Goal: Transaction & Acquisition: Book appointment/travel/reservation

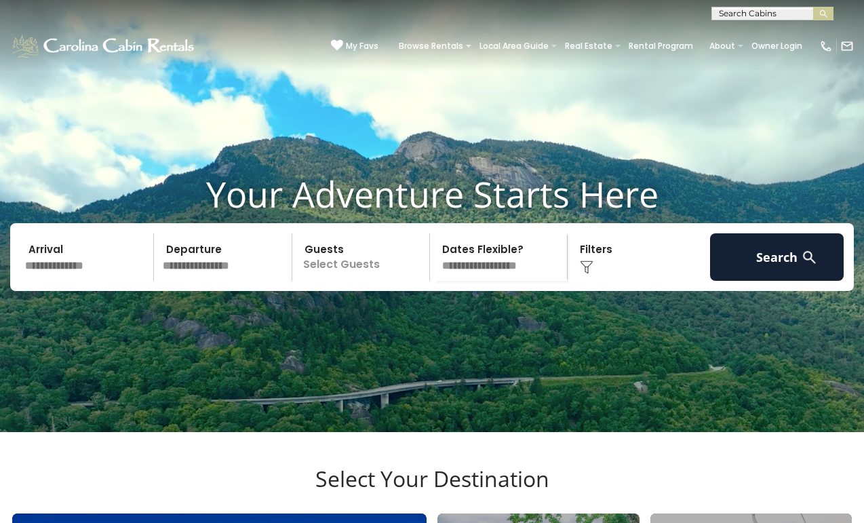
click at [376, 43] on span "My Favs" at bounding box center [362, 46] width 33 height 12
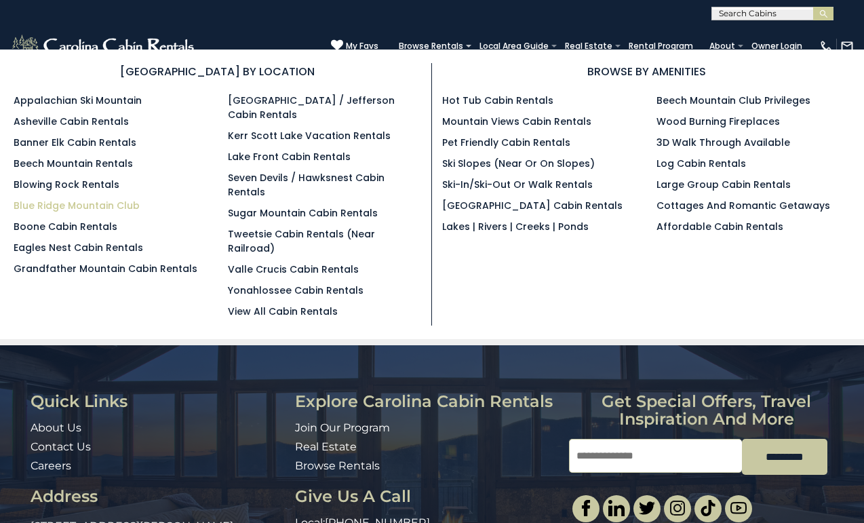
click at [85, 207] on link "Blue Ridge Mountain Club" at bounding box center [77, 206] width 126 height 14
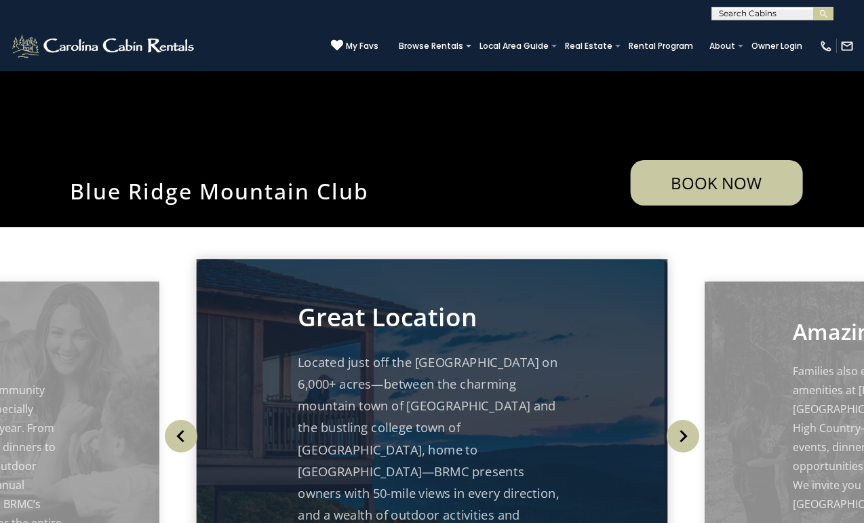
scroll to position [279, 0]
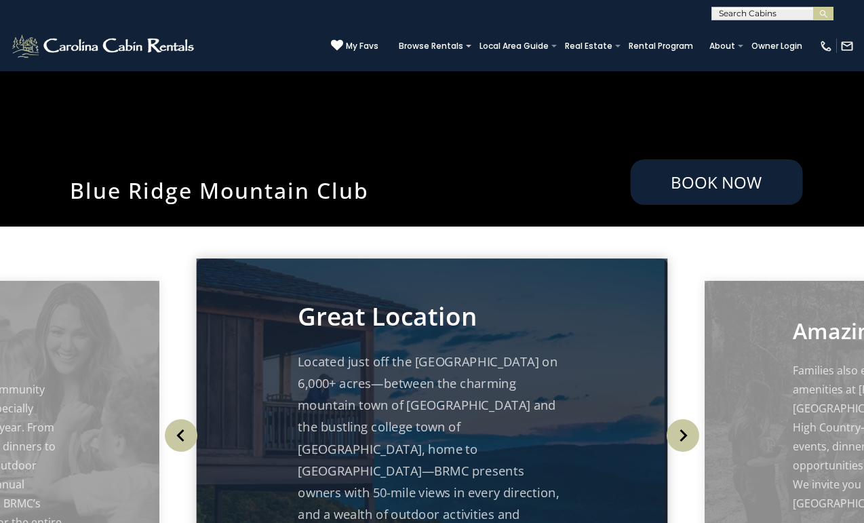
click at [701, 198] on link "Book Now" at bounding box center [716, 181] width 172 height 45
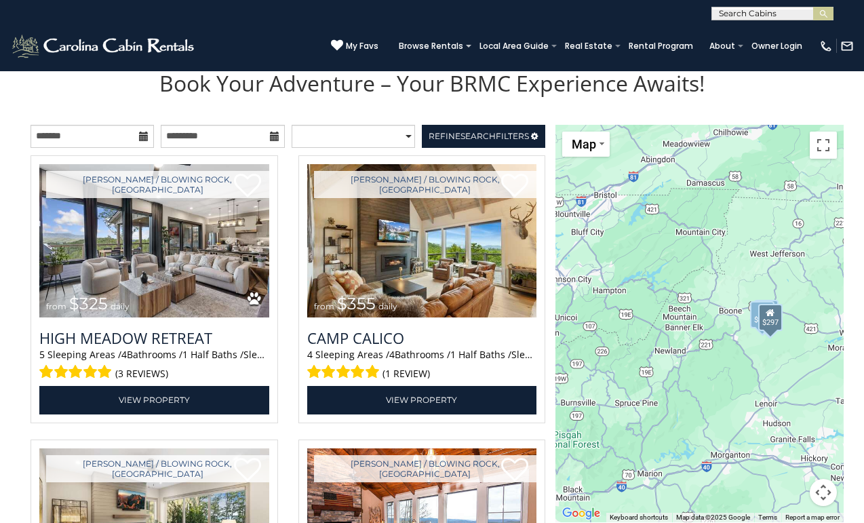
scroll to position [1501, 0]
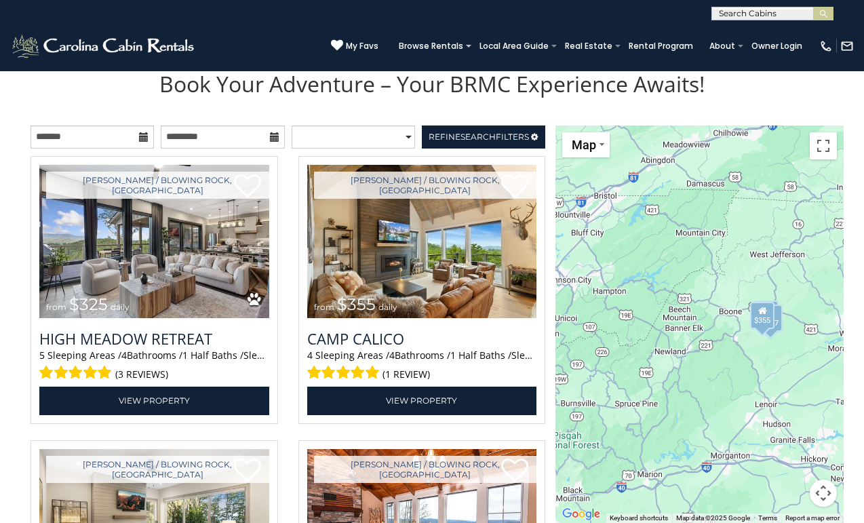
click at [142, 133] on icon at bounding box center [143, 136] width 9 height 9
click at [146, 135] on icon at bounding box center [143, 136] width 9 height 9
click at [143, 135] on icon at bounding box center [143, 136] width 9 height 9
click at [62, 130] on input "text" at bounding box center [92, 137] width 123 height 23
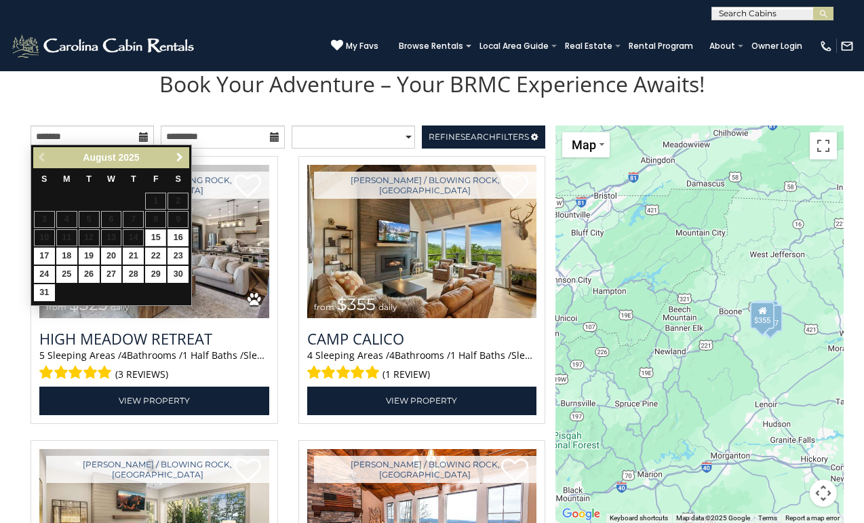
click at [180, 153] on span "Next" at bounding box center [179, 157] width 11 height 11
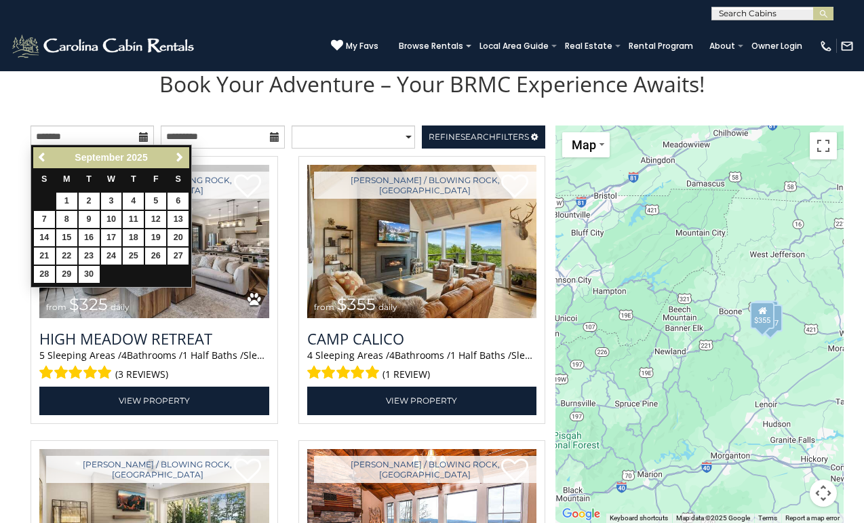
click at [180, 153] on span "Next" at bounding box center [179, 157] width 11 height 11
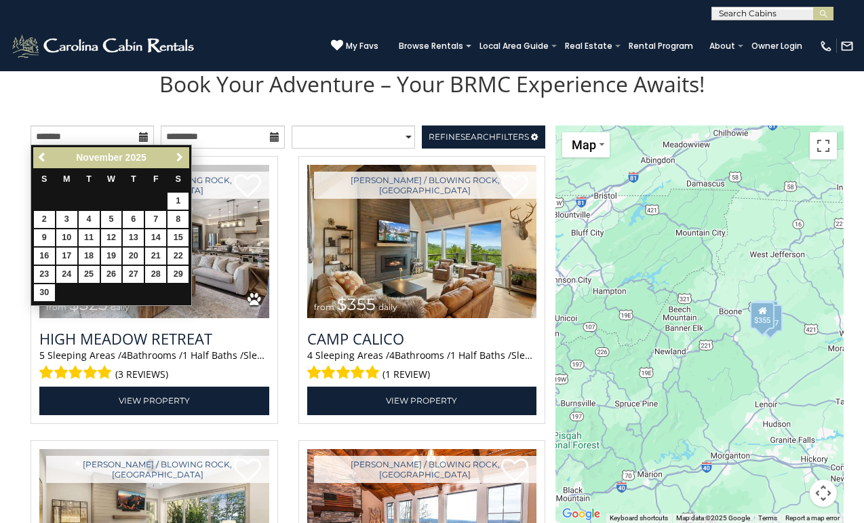
click at [180, 153] on span "Next" at bounding box center [179, 157] width 11 height 11
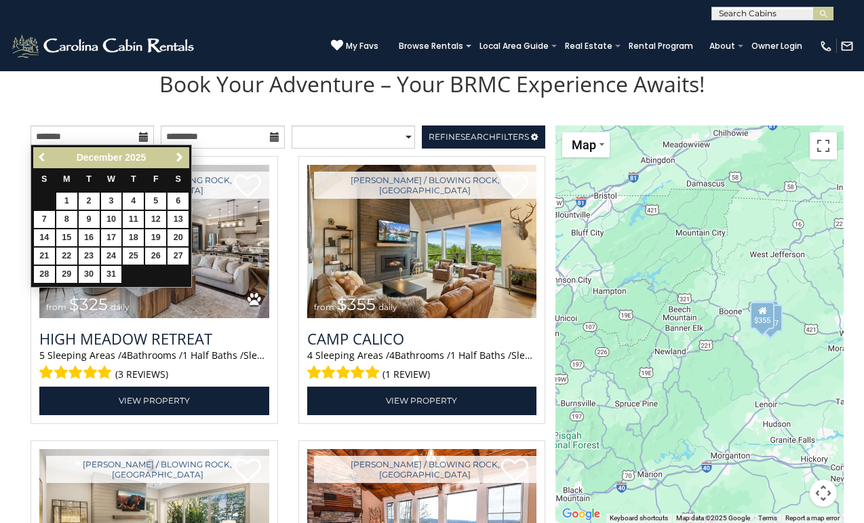
click at [41, 153] on span "Previous" at bounding box center [42, 157] width 11 height 11
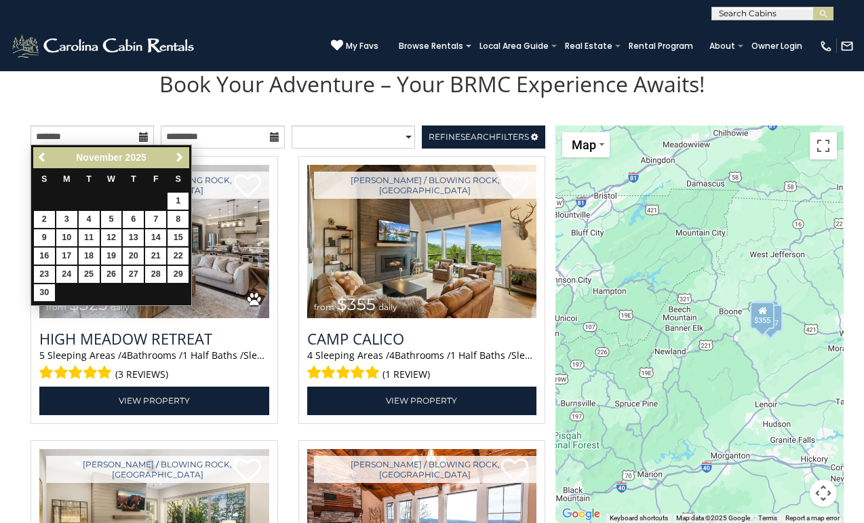
click at [180, 235] on link "15" at bounding box center [178, 237] width 21 height 17
type input "**********"
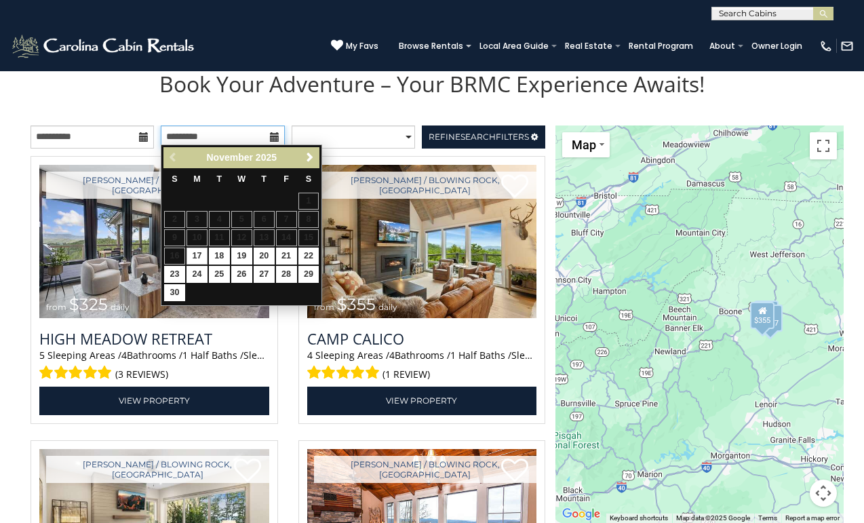
click at [224, 128] on input "text" at bounding box center [222, 137] width 123 height 23
click at [324, 159] on div "Boone / Blowing Rock, NC from $355 daily Camp Calico 4 Sleeping Areas / 4 Bathr…" at bounding box center [422, 290] width 248 height 268
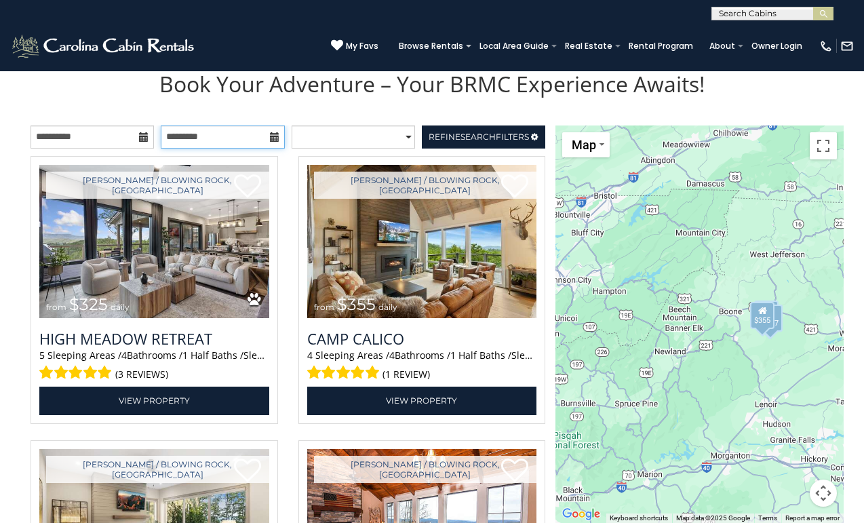
click at [261, 134] on input "text" at bounding box center [222, 137] width 123 height 23
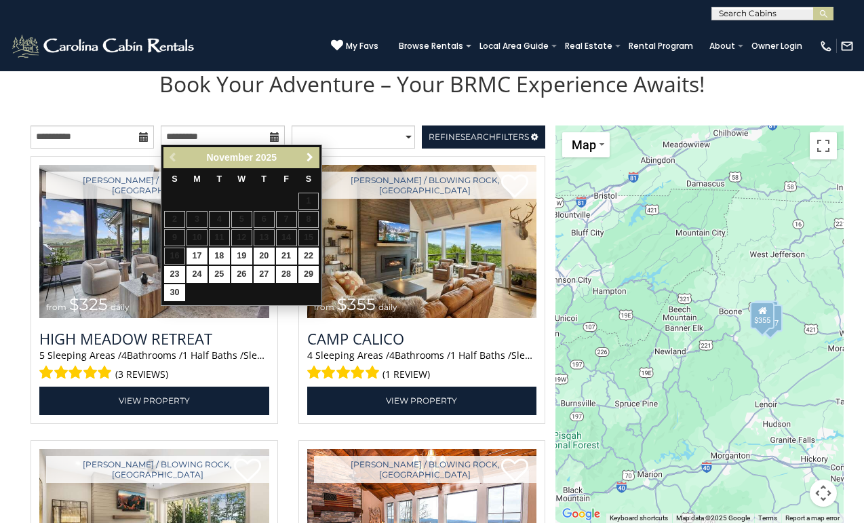
click at [310, 159] on span "Next" at bounding box center [310, 157] width 11 height 11
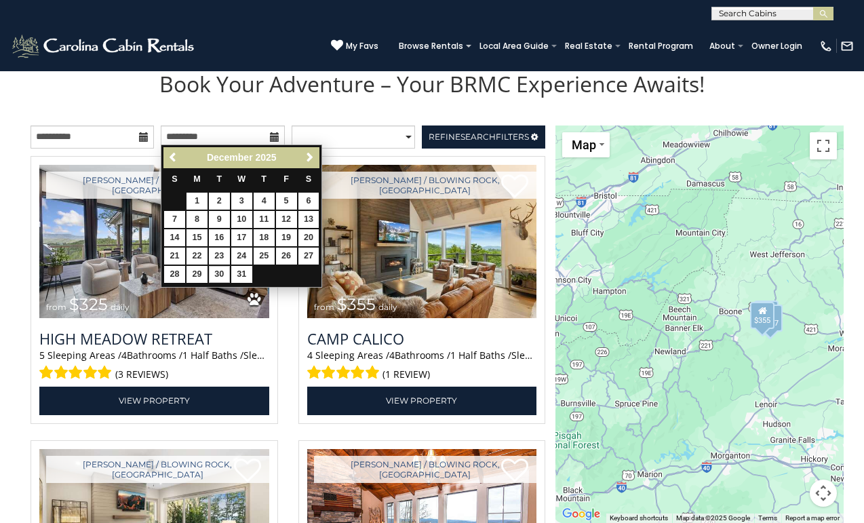
click at [220, 269] on link "30" at bounding box center [219, 274] width 21 height 17
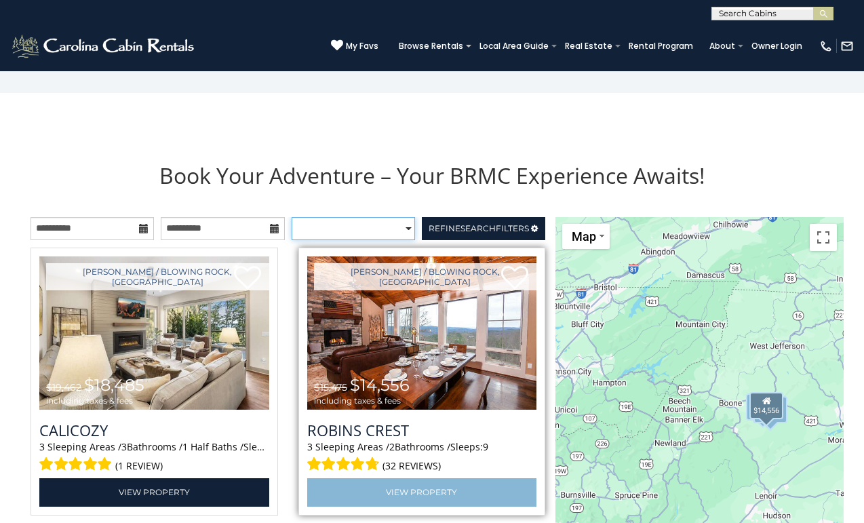
scroll to position [1404, 0]
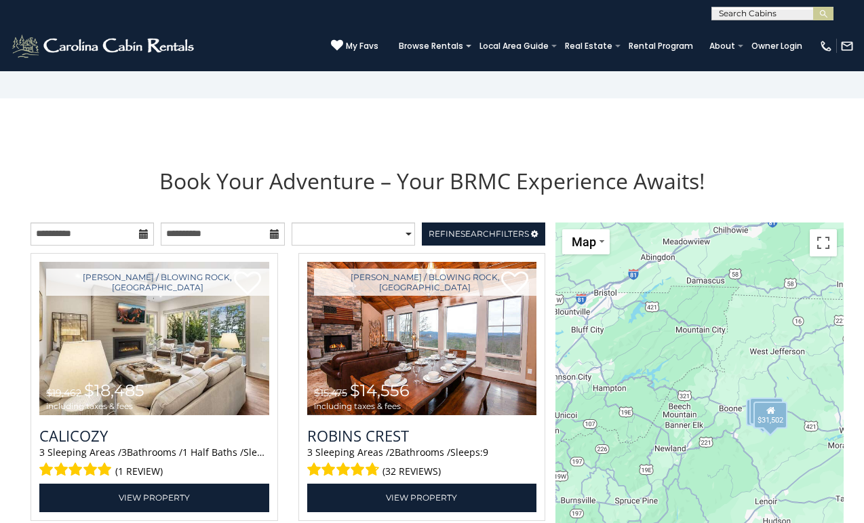
click at [274, 231] on icon at bounding box center [274, 233] width 9 height 9
click at [272, 229] on icon at bounding box center [274, 233] width 9 height 9
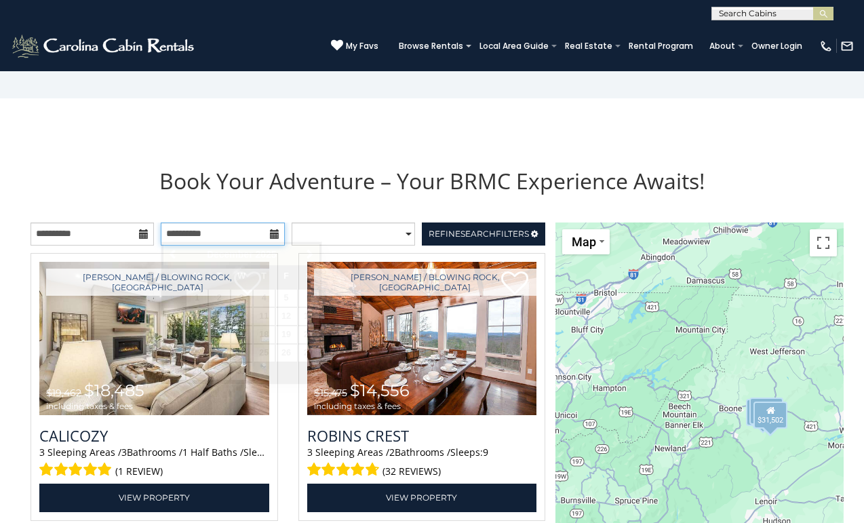
click at [220, 223] on input "**********" at bounding box center [222, 234] width 123 height 23
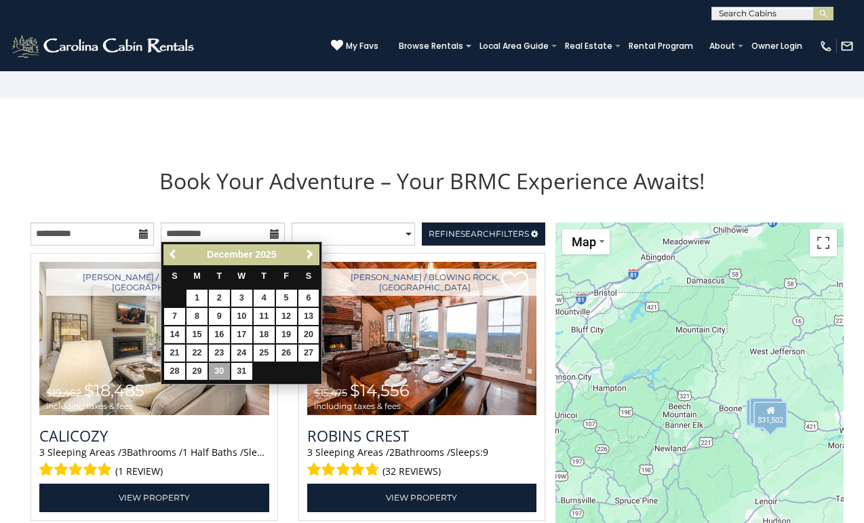
click at [180, 334] on link "14" at bounding box center [174, 334] width 21 height 17
type input "**********"
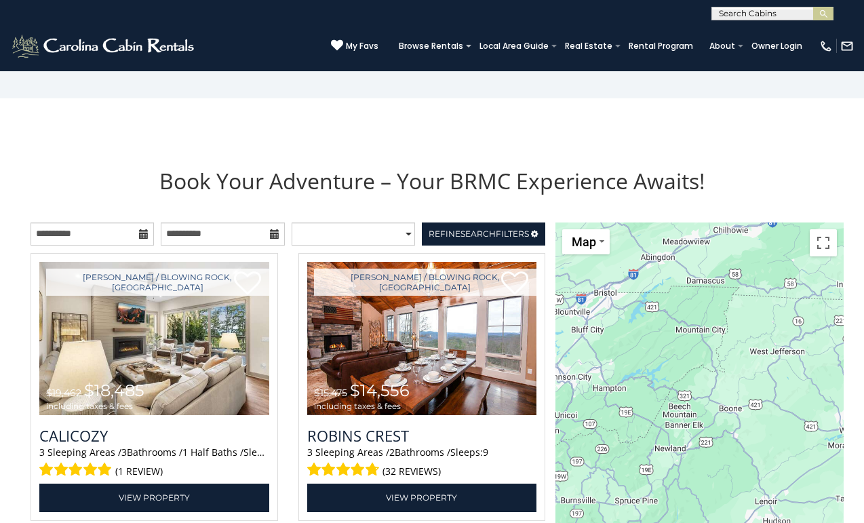
click at [273, 229] on icon at bounding box center [274, 233] width 9 height 9
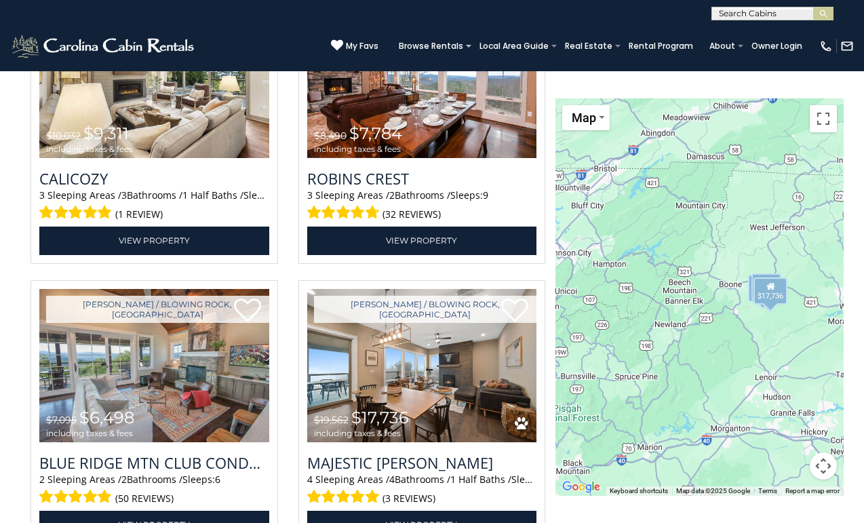
scroll to position [1659, 0]
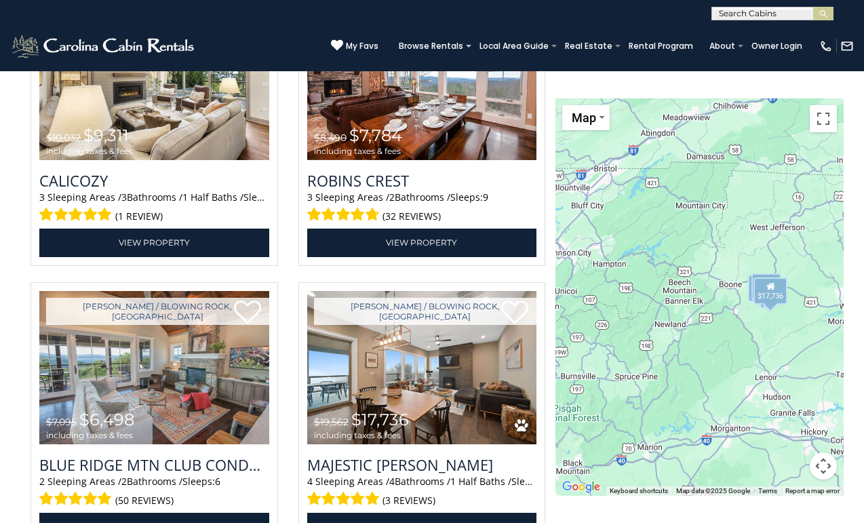
click at [425, 309] on link "Boone / Blowing Rock, NC" at bounding box center [425, 311] width 223 height 27
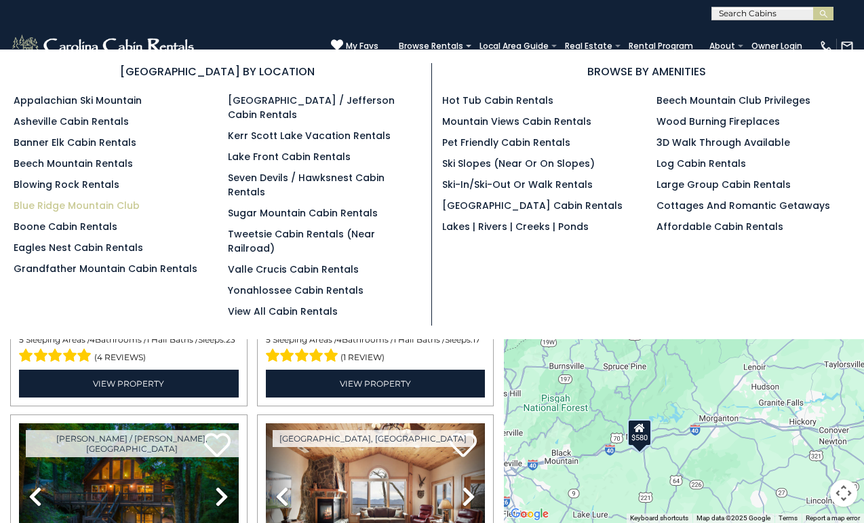
click at [109, 203] on link "Blue Ridge Mountain Club" at bounding box center [77, 206] width 126 height 14
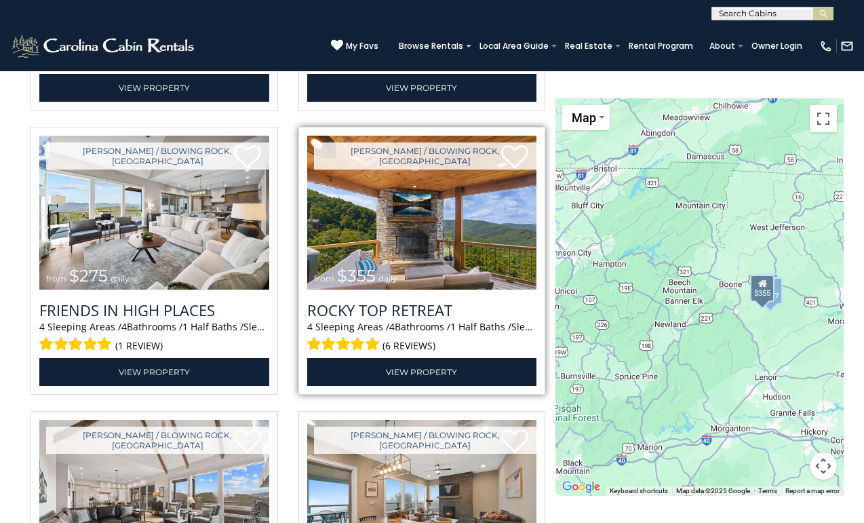
scroll to position [2396, 0]
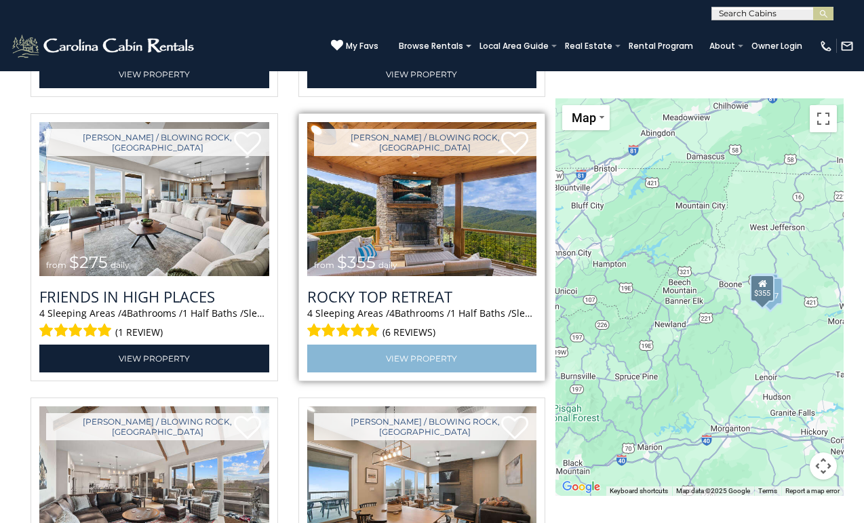
click at [447, 347] on link "View Property" at bounding box center [422, 359] width 230 height 28
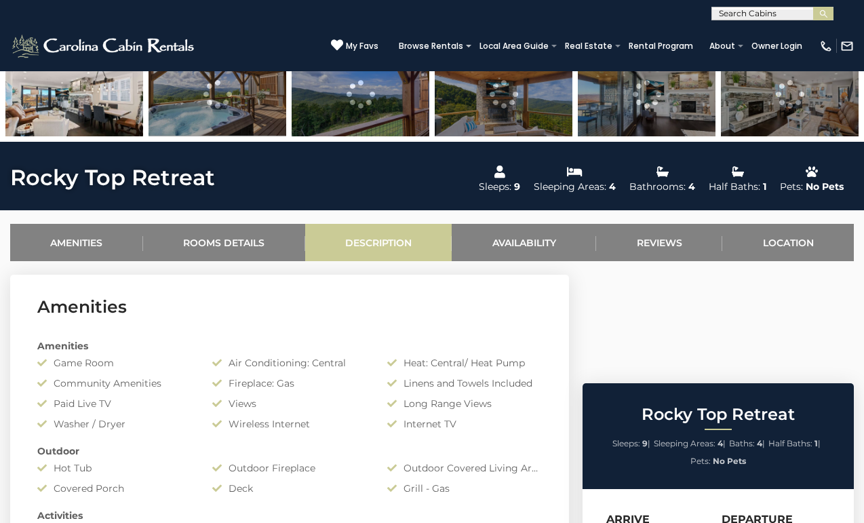
scroll to position [394, 0]
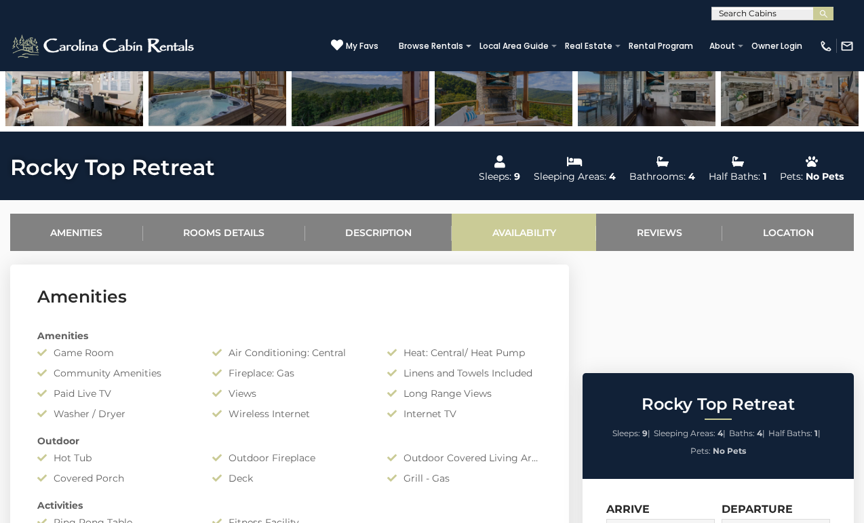
click at [535, 223] on link "Availability" at bounding box center [524, 232] width 144 height 37
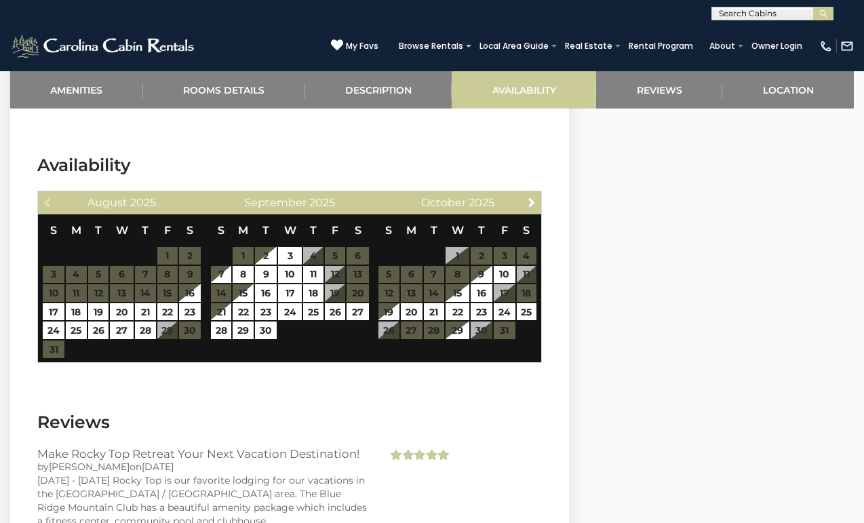
scroll to position [3216, 0]
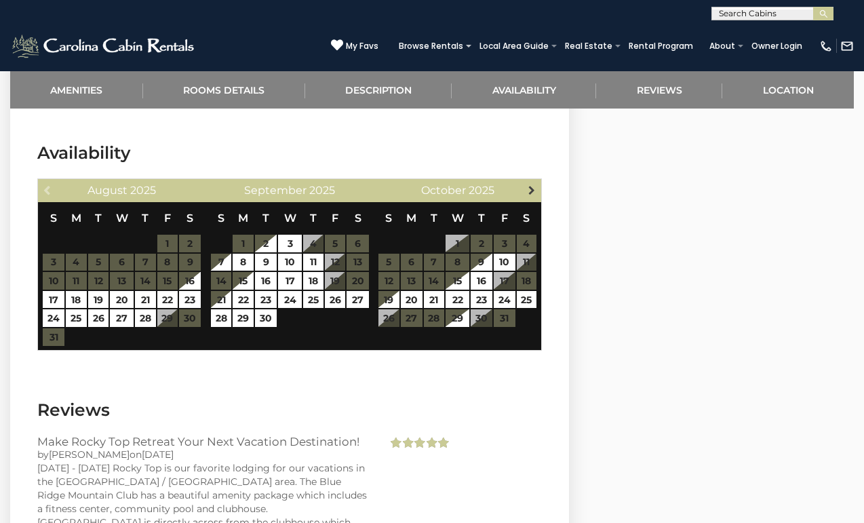
click at [530, 185] on span "Next" at bounding box center [531, 190] width 11 height 11
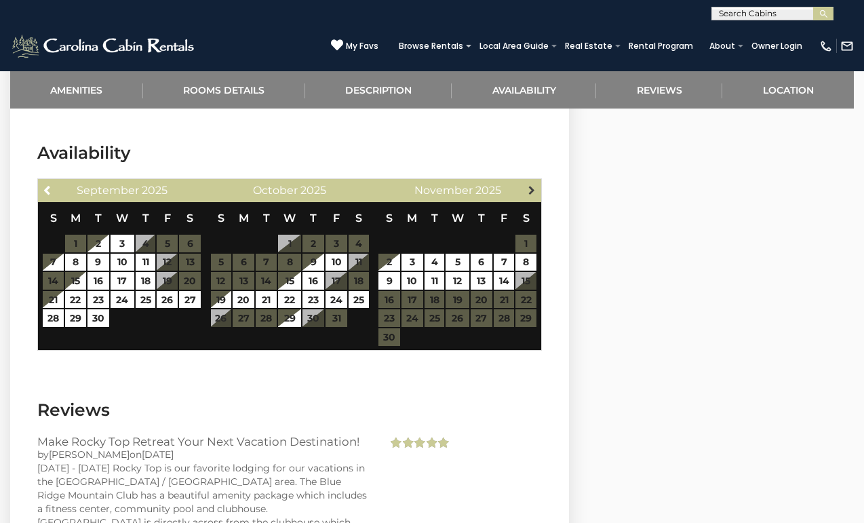
click at [531, 185] on span "Next" at bounding box center [531, 190] width 11 height 11
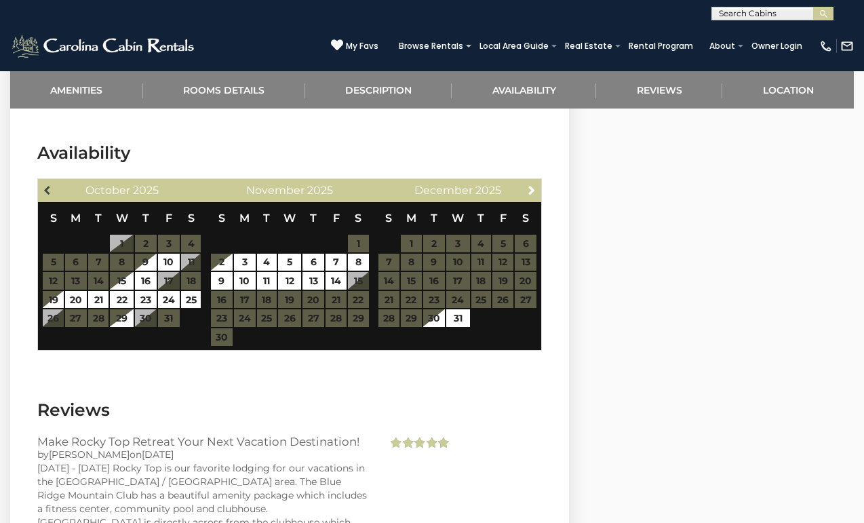
click at [47, 185] on span "Previous" at bounding box center [48, 190] width 11 height 11
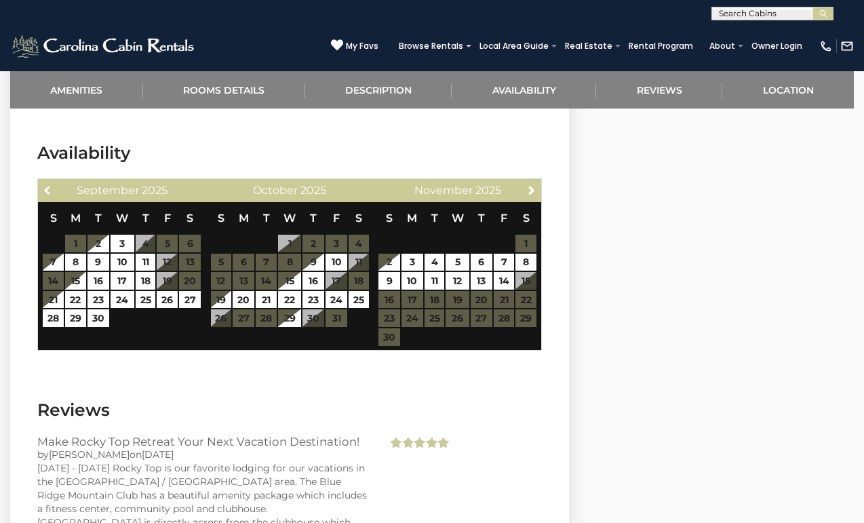
click at [47, 185] on span "Previous" at bounding box center [48, 190] width 11 height 11
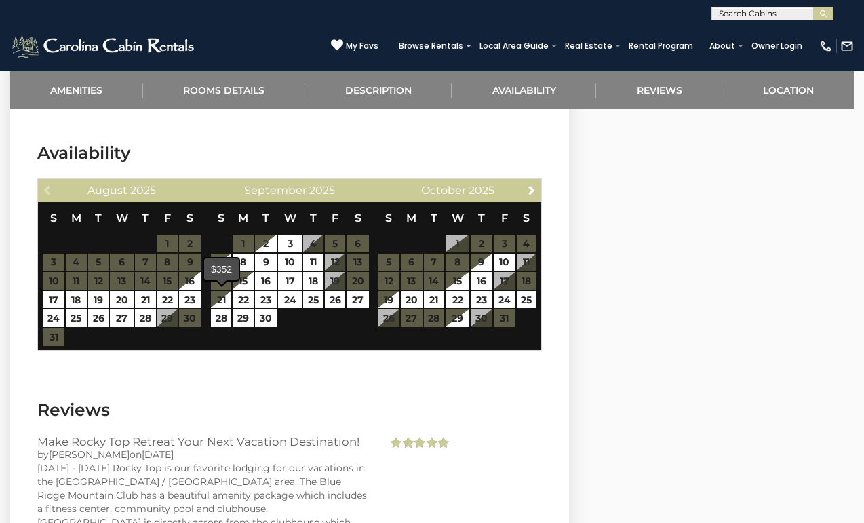
click at [227, 284] on span at bounding box center [221, 281] width 11 height 5
click at [229, 291] on link "21" at bounding box center [221, 300] width 21 height 18
type input "**********"
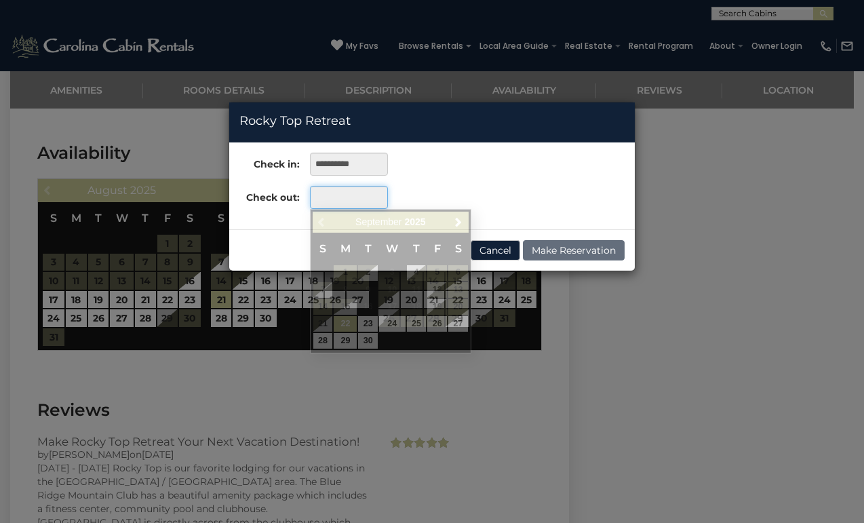
click at [362, 191] on input "text" at bounding box center [349, 197] width 78 height 23
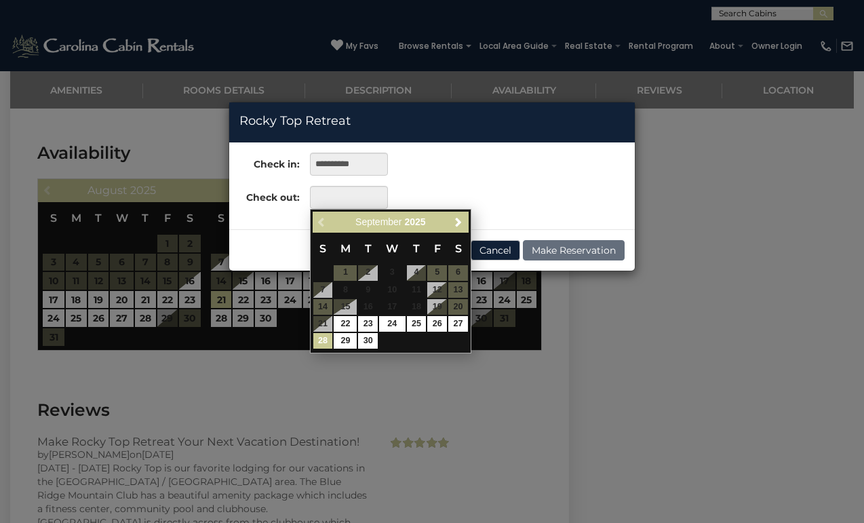
click at [324, 337] on link "28" at bounding box center [323, 341] width 20 height 16
type input "**********"
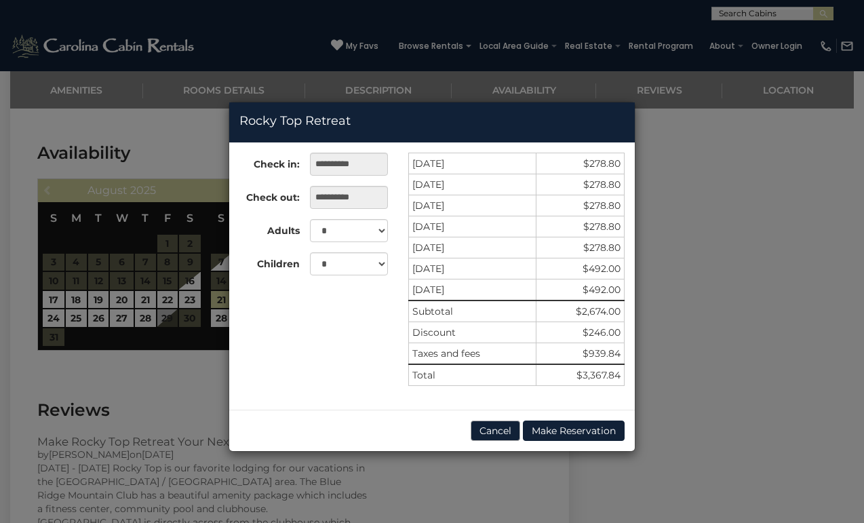
click at [488, 434] on button "Cancel" at bounding box center [496, 431] width 50 height 20
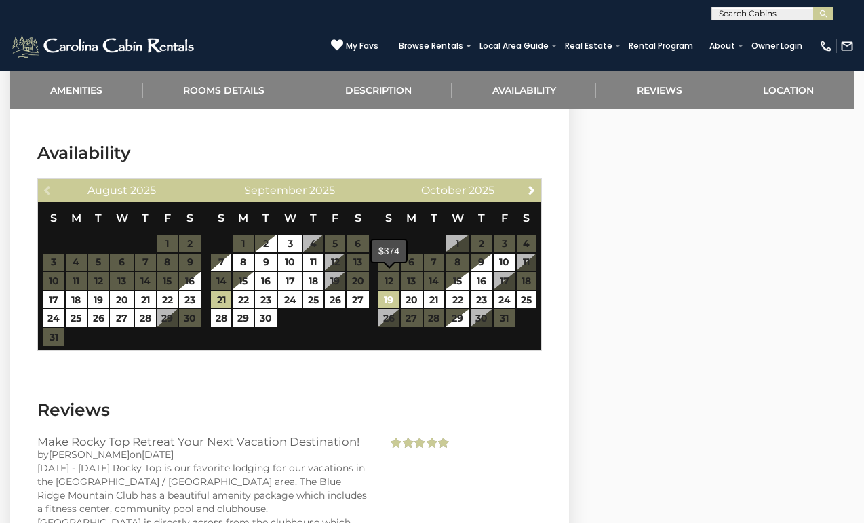
click at [393, 291] on link "19" at bounding box center [389, 300] width 21 height 18
type input "**********"
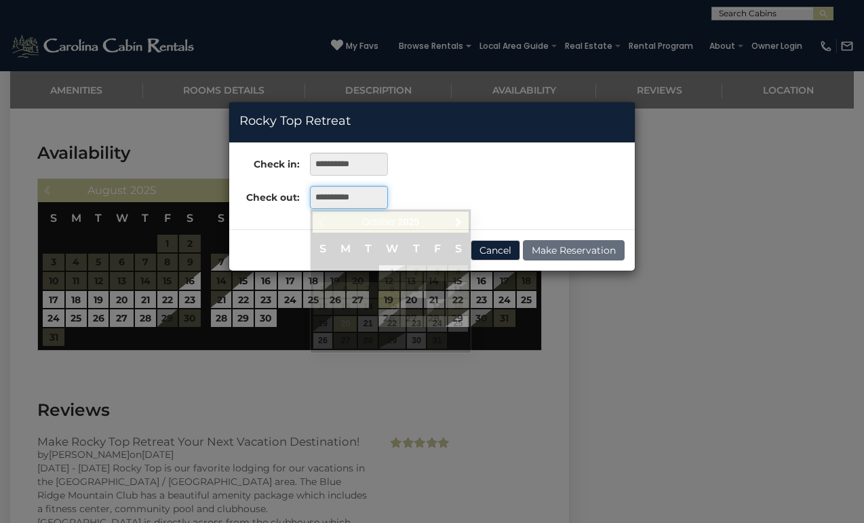
click at [370, 197] on input "**********" at bounding box center [349, 197] width 78 height 23
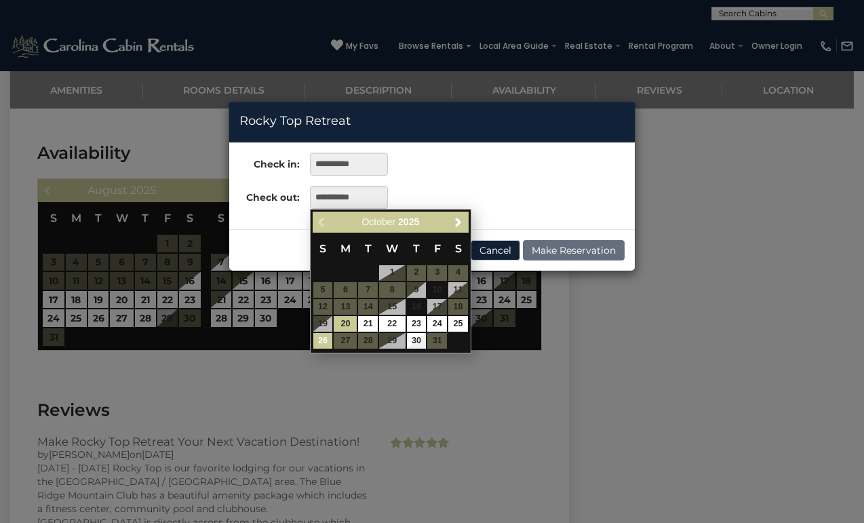
click at [325, 342] on link "26" at bounding box center [323, 341] width 20 height 16
type input "**********"
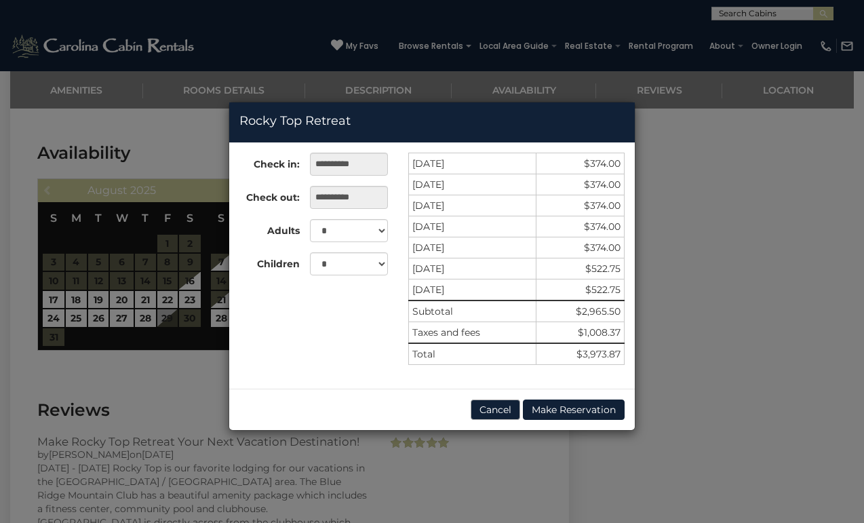
click at [500, 410] on button "Cancel" at bounding box center [496, 410] width 50 height 20
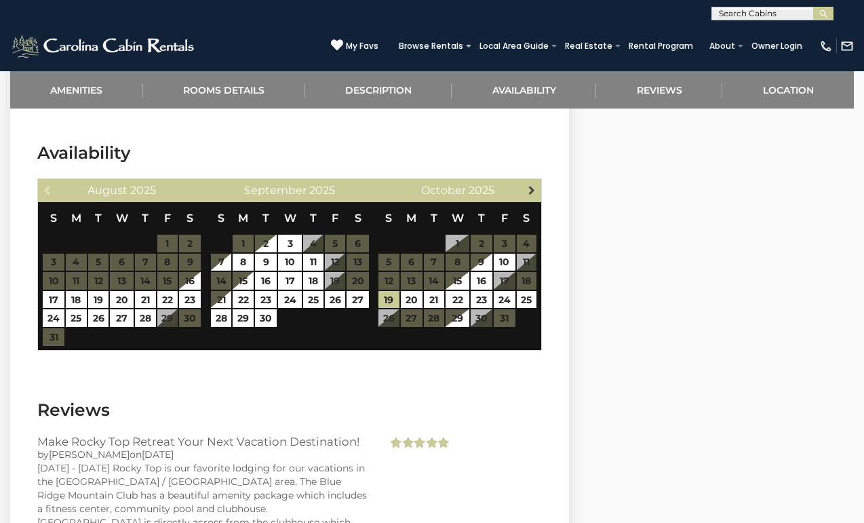
click at [532, 185] on span "Next" at bounding box center [531, 190] width 11 height 11
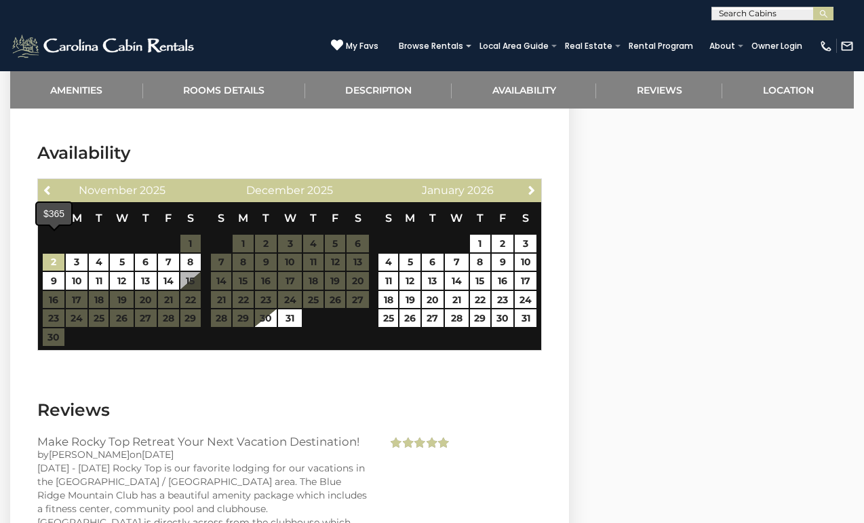
click at [58, 254] on link "2" at bounding box center [54, 263] width 22 height 18
type input "**********"
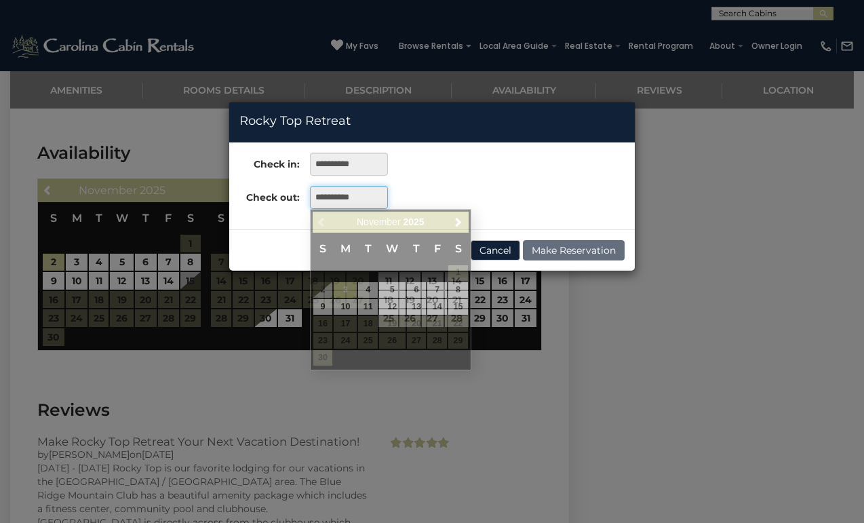
click at [328, 192] on input "**********" at bounding box center [349, 197] width 78 height 23
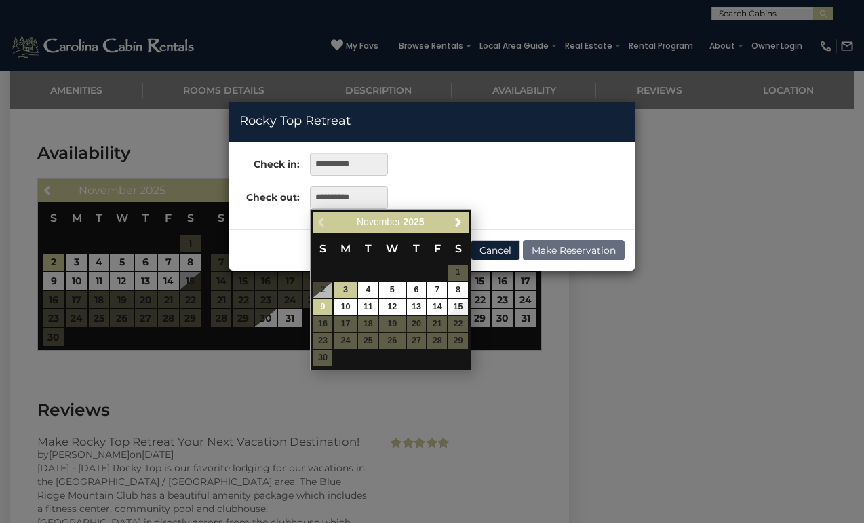
click at [320, 309] on link "9" at bounding box center [323, 307] width 20 height 16
type input "**********"
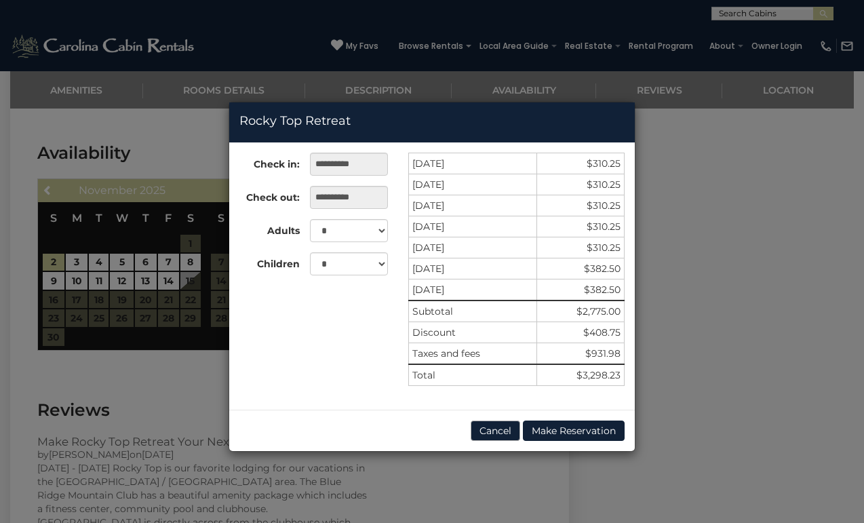
click at [493, 433] on button "Cancel" at bounding box center [496, 431] width 50 height 20
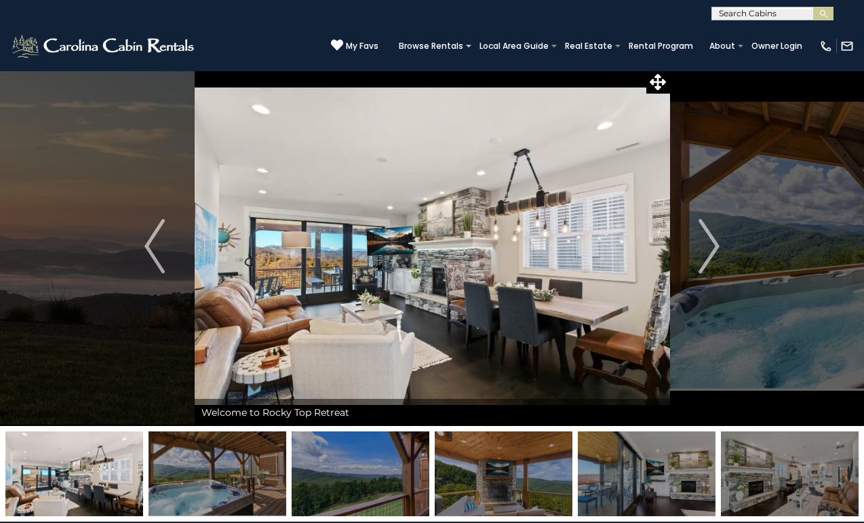
scroll to position [3, 0]
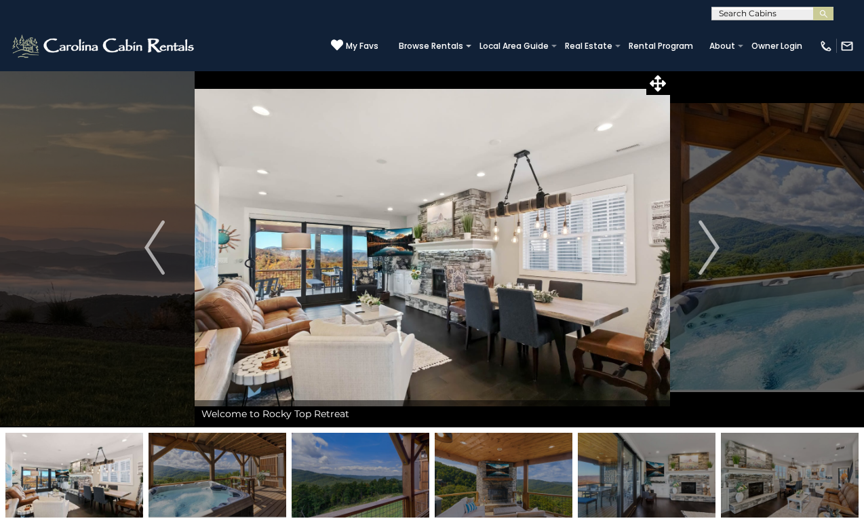
click at [366, 44] on span "My Favs" at bounding box center [362, 46] width 33 height 12
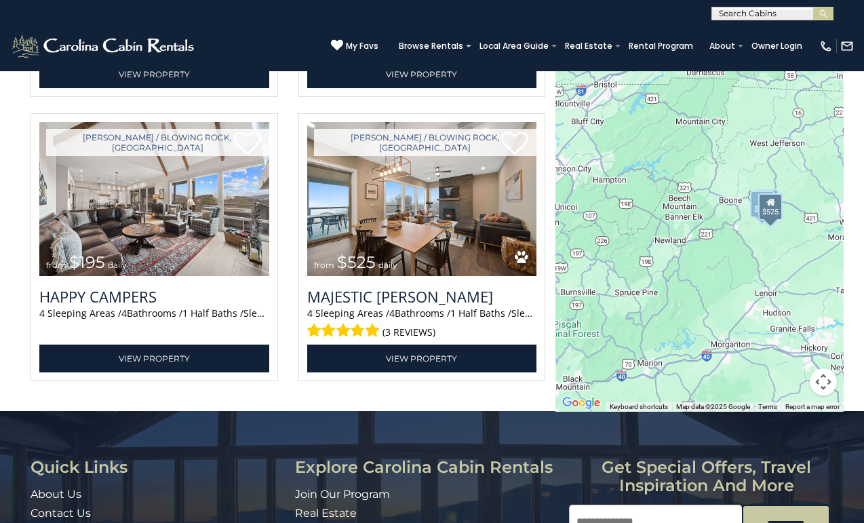
scroll to position [2676, 0]
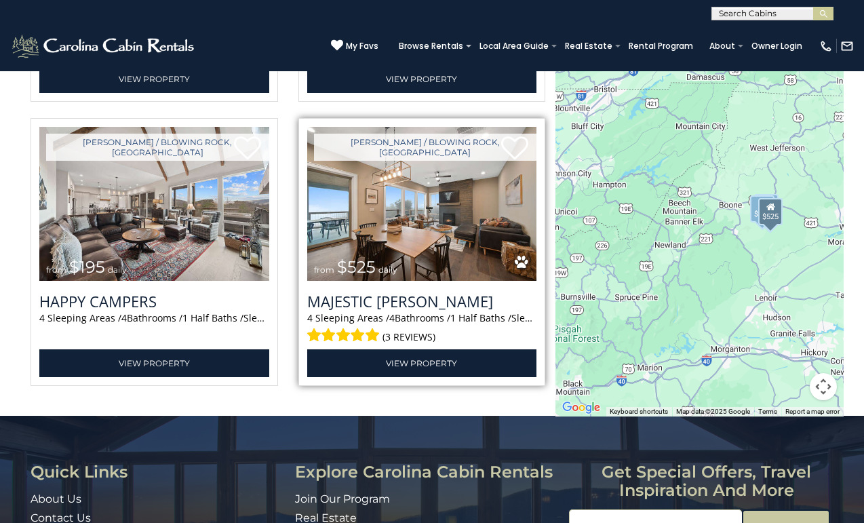
click at [455, 214] on img at bounding box center [422, 204] width 230 height 154
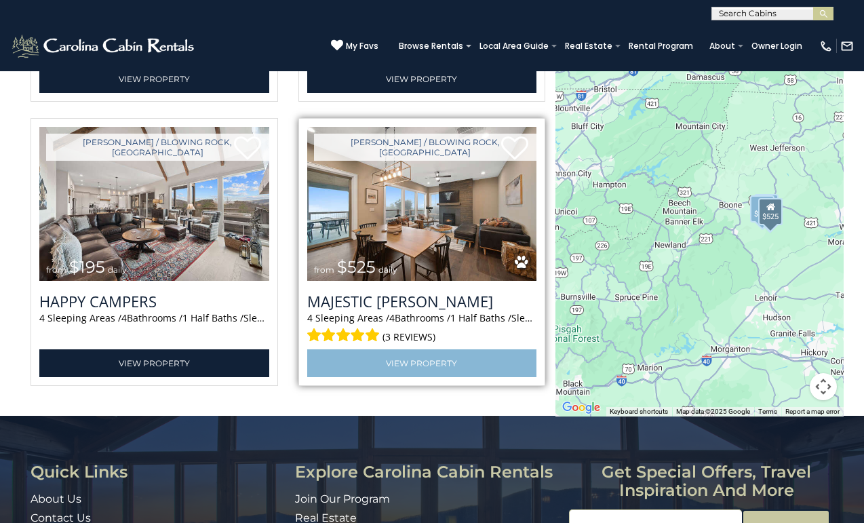
click at [419, 352] on link "View Property" at bounding box center [422, 363] width 230 height 28
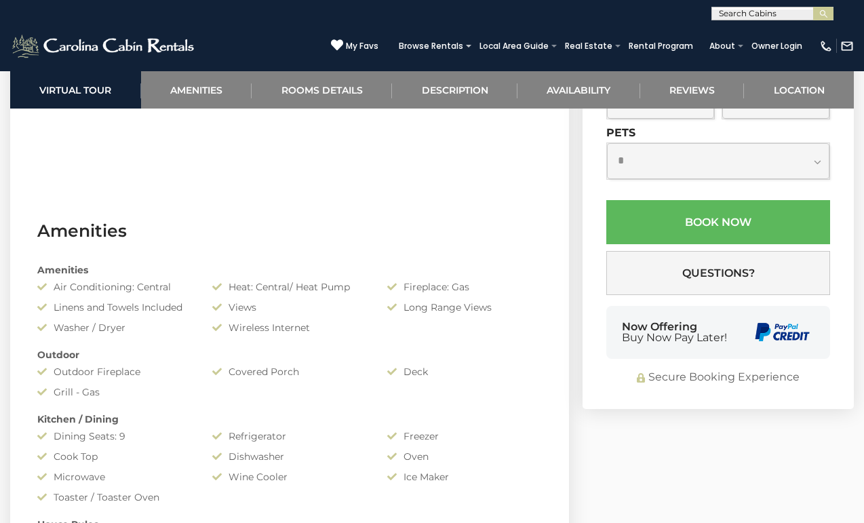
scroll to position [874, 0]
click at [653, 59] on input "text" at bounding box center [660, 40] width 109 height 37
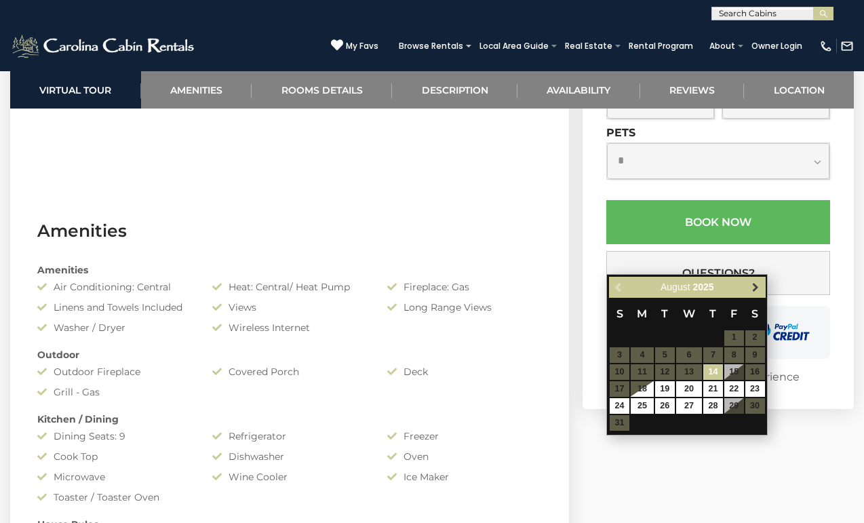
click at [758, 284] on span "Next" at bounding box center [755, 287] width 11 height 11
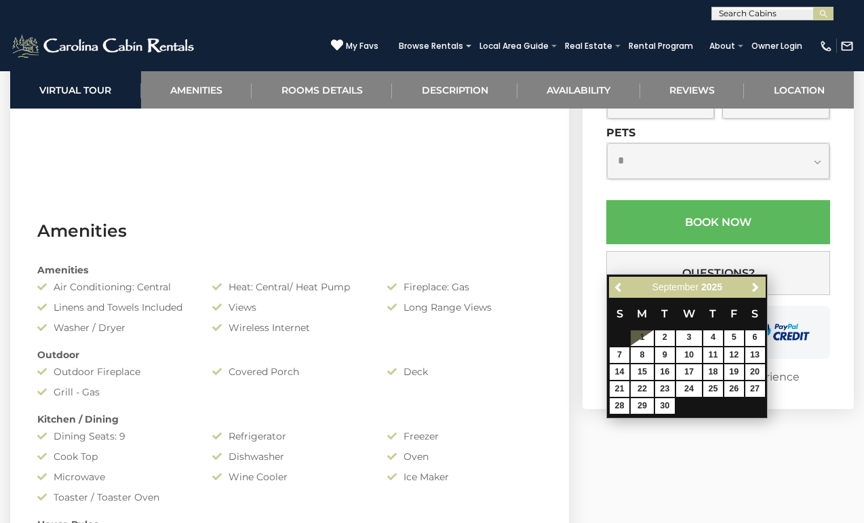
click at [758, 284] on span "Next" at bounding box center [755, 287] width 11 height 11
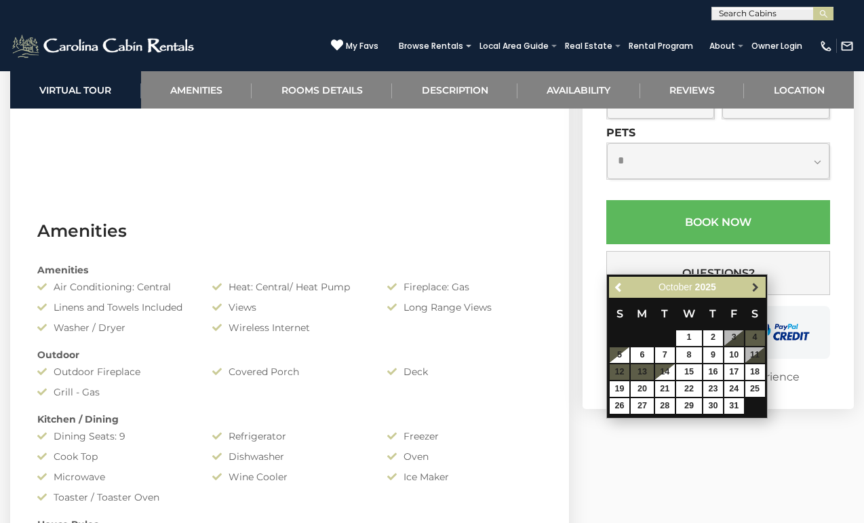
click at [758, 283] on span "Next" at bounding box center [755, 287] width 11 height 11
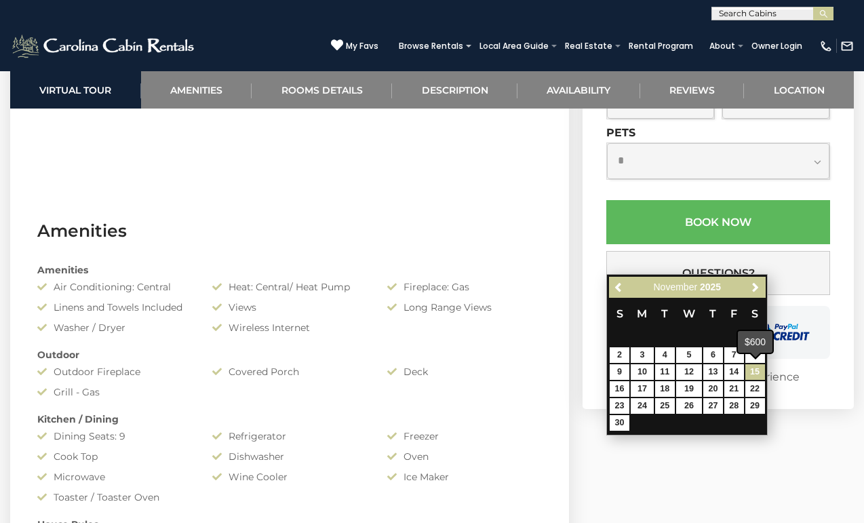
click at [758, 368] on link "15" at bounding box center [756, 372] width 20 height 16
type input "**********"
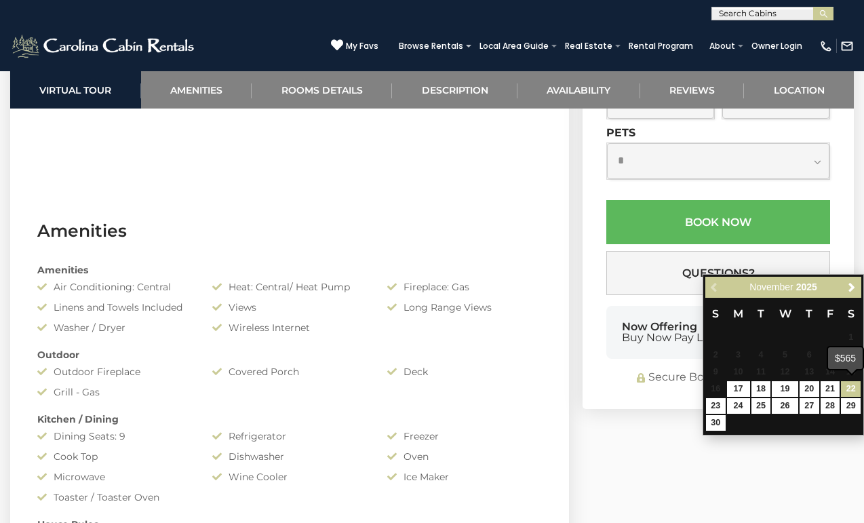
click at [853, 387] on link "22" at bounding box center [851, 389] width 20 height 16
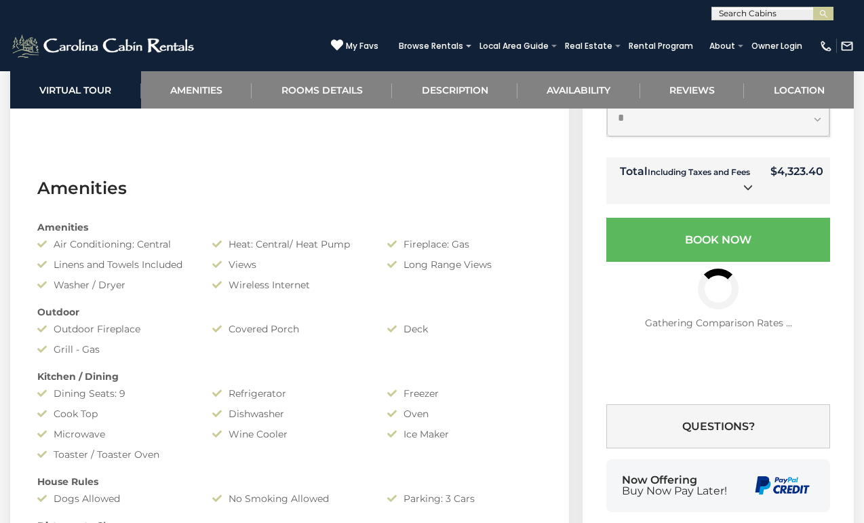
scroll to position [915, 0]
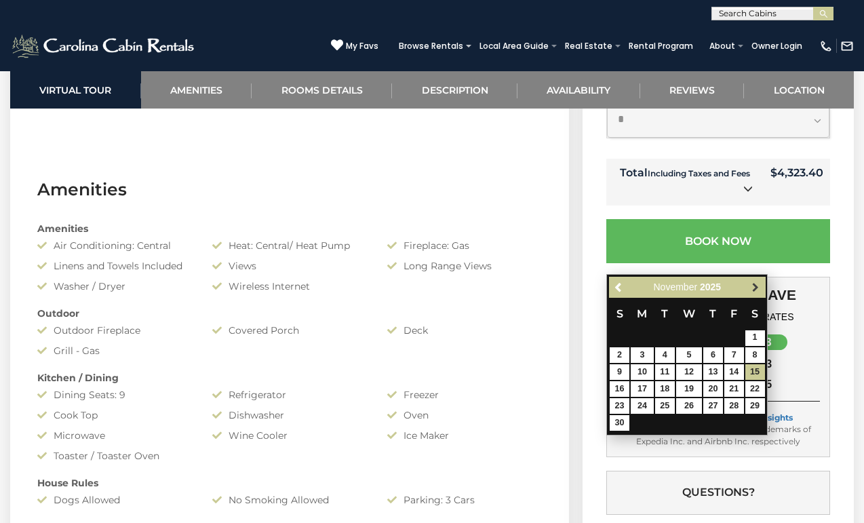
click at [754, 284] on span "Next" at bounding box center [755, 287] width 11 height 11
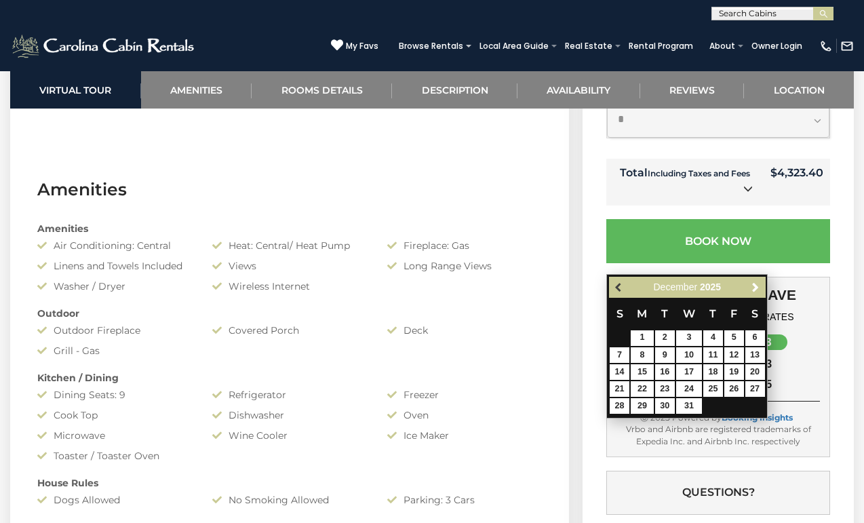
click at [619, 285] on span "Previous" at bounding box center [619, 287] width 11 height 11
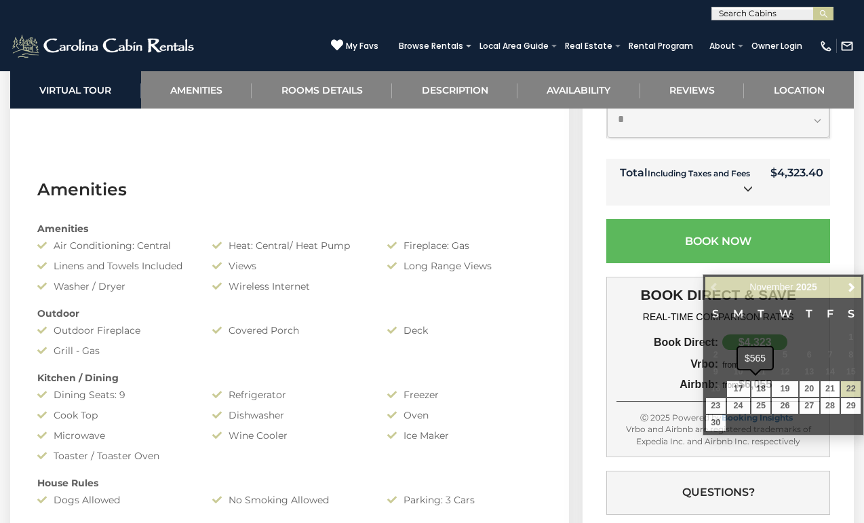
click at [757, 368] on div "$565" at bounding box center [755, 358] width 35 height 22
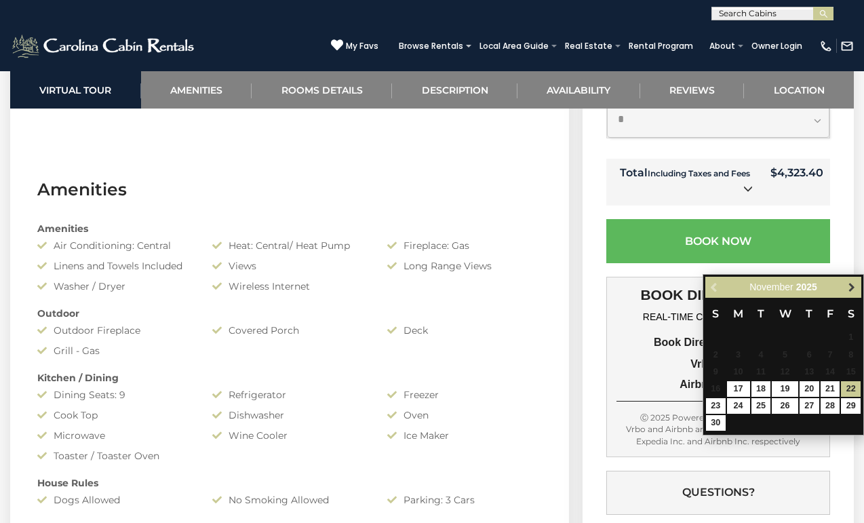
click at [853, 289] on span "Next" at bounding box center [852, 287] width 11 height 11
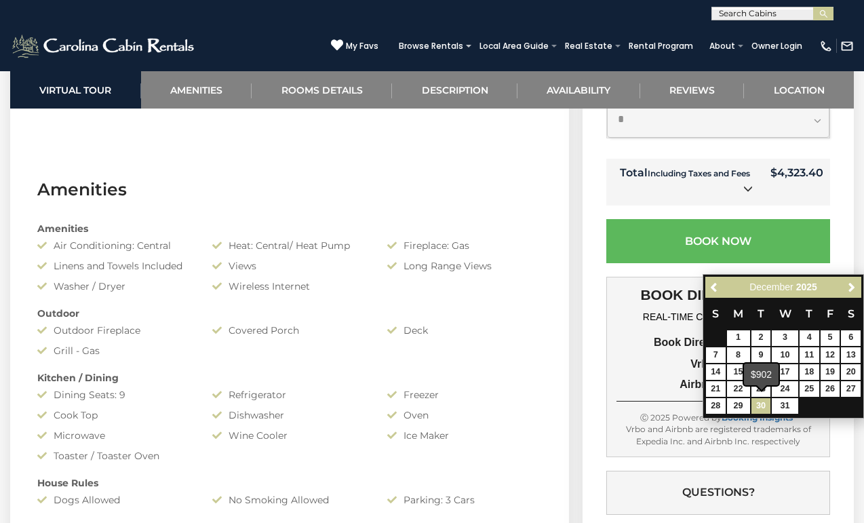
click at [762, 404] on link "30" at bounding box center [762, 406] width 20 height 16
type input "**********"
